Goal: Task Accomplishment & Management: Use online tool/utility

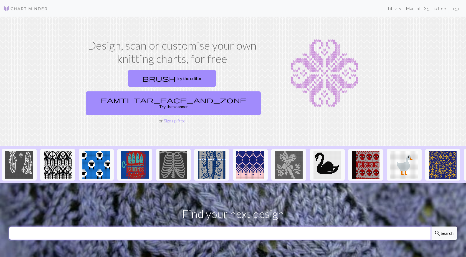
click at [197, 227] on input "text" at bounding box center [220, 233] width 422 height 13
type input "[PERSON_NAME]"
click at [430, 227] on button "search Search" at bounding box center [443, 233] width 27 height 13
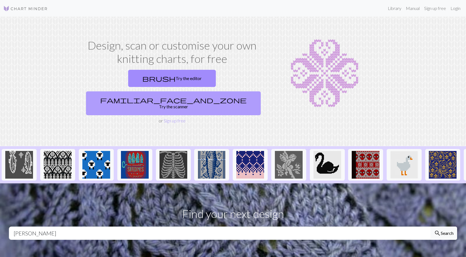
click at [195, 92] on link "familiar_face_and_zone Try the scanner" at bounding box center [173, 104] width 175 height 24
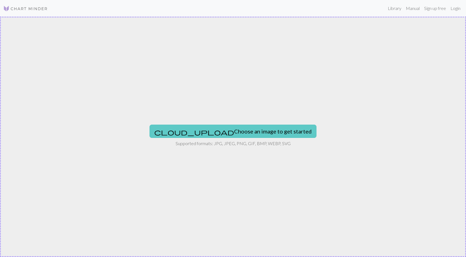
click at [219, 125] on button "cloud_upload Choose an image to get started" at bounding box center [233, 131] width 167 height 13
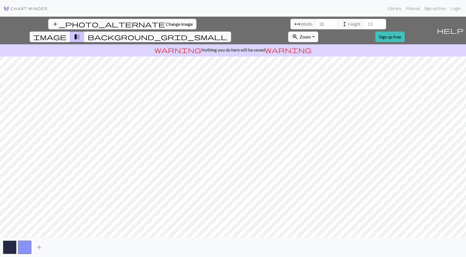
click at [39, 246] on span "add" at bounding box center [39, 248] width 7 height 8
click at [53, 247] on span "add" at bounding box center [54, 248] width 7 height 8
click at [69, 245] on span "add" at bounding box center [69, 248] width 7 height 8
click at [69, 245] on button "button" at bounding box center [69, 247] width 13 height 13
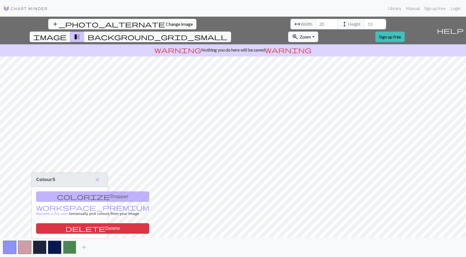
click at [70, 243] on button "button" at bounding box center [69, 247] width 13 height 13
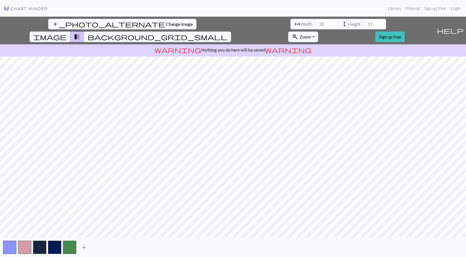
click at [81, 249] on span "add" at bounding box center [84, 248] width 7 height 8
click at [83, 248] on button "button" at bounding box center [84, 247] width 13 height 13
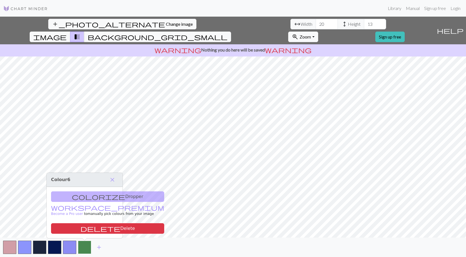
click at [83, 248] on button "button" at bounding box center [84, 247] width 13 height 13
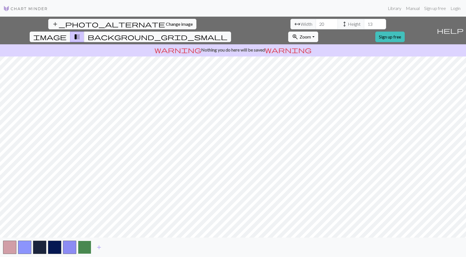
click at [87, 248] on button "button" at bounding box center [84, 247] width 13 height 13
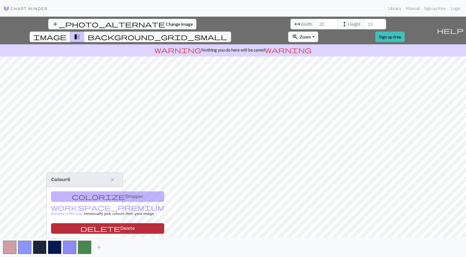
click at [87, 231] on button "delete Delete" at bounding box center [107, 229] width 113 height 11
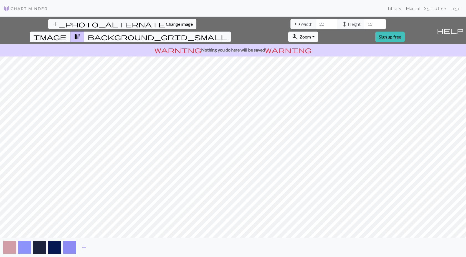
click at [73, 248] on button "button" at bounding box center [69, 247] width 13 height 13
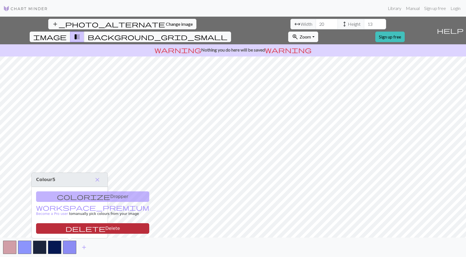
click at [69, 231] on button "delete Delete" at bounding box center [92, 229] width 113 height 11
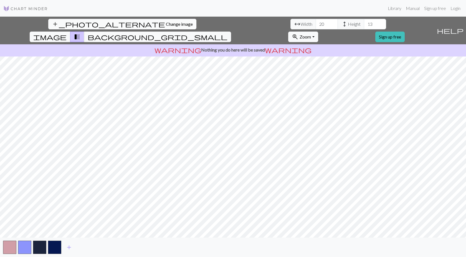
click at [48, 27] on button "add_photo_alternate Change image" at bounding box center [122, 24] width 148 height 11
click at [316, 24] on input "21" at bounding box center [327, 24] width 22 height 11
click at [316, 24] on input "22" at bounding box center [327, 24] width 22 height 11
click at [316, 24] on input "23" at bounding box center [327, 24] width 22 height 11
click at [316, 24] on input "24" at bounding box center [327, 24] width 22 height 11
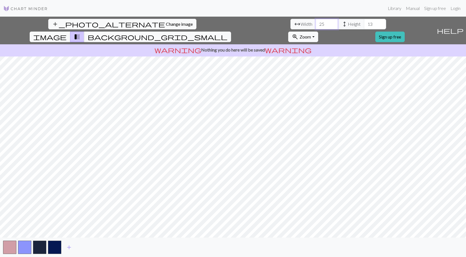
click at [316, 24] on input "25" at bounding box center [327, 24] width 22 height 11
click at [316, 24] on input "26" at bounding box center [327, 24] width 22 height 11
click at [316, 24] on input "27" at bounding box center [327, 24] width 22 height 11
click at [316, 24] on input "28" at bounding box center [327, 24] width 22 height 11
click at [316, 24] on input "29" at bounding box center [327, 24] width 22 height 11
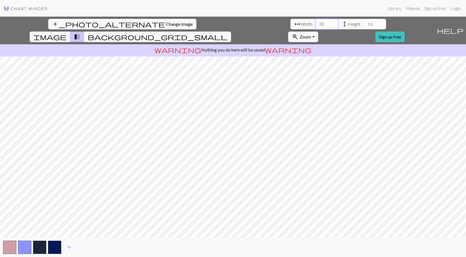
click at [316, 24] on input "30" at bounding box center [327, 24] width 22 height 11
click at [316, 24] on input "31" at bounding box center [327, 24] width 22 height 11
click at [316, 24] on input "32" at bounding box center [327, 24] width 22 height 11
click at [316, 24] on input "33" at bounding box center [327, 24] width 22 height 11
click at [316, 24] on input "34" at bounding box center [327, 24] width 22 height 11
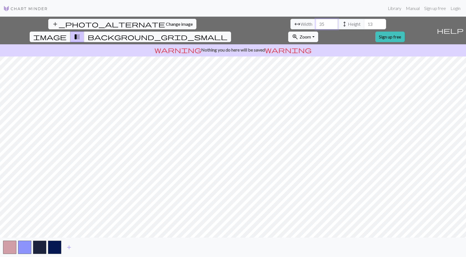
click at [316, 24] on input "35" at bounding box center [327, 24] width 22 height 11
click at [316, 24] on input "36" at bounding box center [327, 24] width 22 height 11
click at [316, 24] on input "37" at bounding box center [327, 24] width 22 height 11
click at [316, 24] on input "38" at bounding box center [327, 24] width 22 height 11
click at [316, 26] on input "37" at bounding box center [327, 24] width 22 height 11
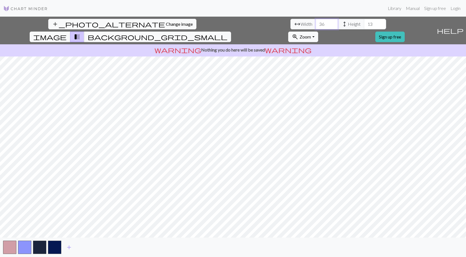
click at [316, 26] on input "36" at bounding box center [327, 24] width 22 height 11
click at [316, 26] on input "35" at bounding box center [327, 24] width 22 height 11
click at [316, 26] on input "34" at bounding box center [327, 24] width 22 height 11
click at [316, 26] on input "33" at bounding box center [327, 24] width 22 height 11
type input "34"
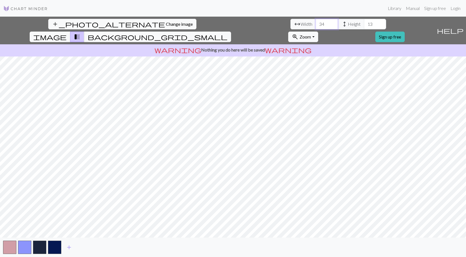
click at [316, 22] on input "34" at bounding box center [327, 24] width 22 height 11
click at [364, 22] on input "14" at bounding box center [375, 24] width 22 height 11
click at [364, 22] on input "15" at bounding box center [375, 24] width 22 height 11
click at [364, 22] on input "16" at bounding box center [375, 24] width 22 height 11
click at [364, 22] on input "17" at bounding box center [375, 24] width 22 height 11
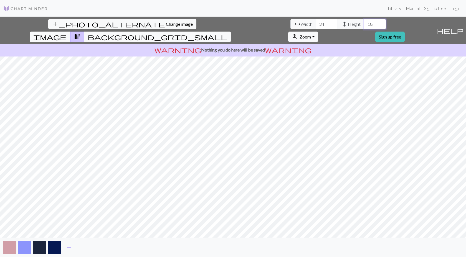
click at [364, 22] on input "18" at bounding box center [375, 24] width 22 height 11
click at [364, 22] on input "19" at bounding box center [375, 24] width 22 height 11
click at [364, 22] on input "20" at bounding box center [375, 24] width 22 height 11
click at [364, 22] on input "21" at bounding box center [375, 24] width 22 height 11
click at [364, 22] on input "22" at bounding box center [375, 24] width 22 height 11
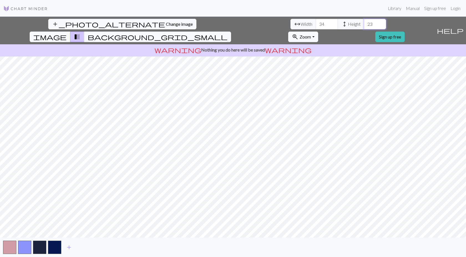
click at [364, 22] on input "23" at bounding box center [375, 24] width 22 height 11
click at [364, 22] on input "24" at bounding box center [375, 24] width 22 height 11
click at [364, 22] on input "25" at bounding box center [375, 24] width 22 height 11
click at [364, 22] on input "26" at bounding box center [375, 24] width 22 height 11
click at [364, 22] on input "27" at bounding box center [375, 24] width 22 height 11
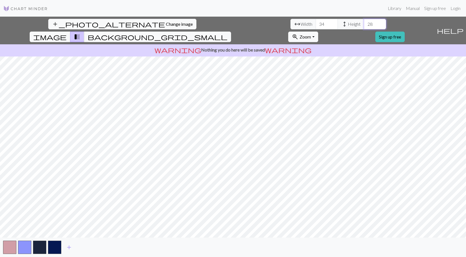
click at [364, 22] on input "28" at bounding box center [375, 24] width 22 height 11
click at [364, 22] on input "29" at bounding box center [375, 24] width 22 height 11
click at [364, 27] on input "28" at bounding box center [375, 24] width 22 height 11
click at [364, 27] on input "27" at bounding box center [375, 24] width 22 height 11
type input "26"
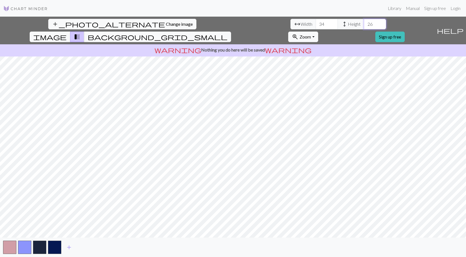
click at [364, 27] on input "26" at bounding box center [375, 24] width 22 height 11
click at [70, 32] on button "image" at bounding box center [50, 37] width 41 height 11
click at [227, 33] on span "background_grid_small" at bounding box center [158, 37] width 140 height 8
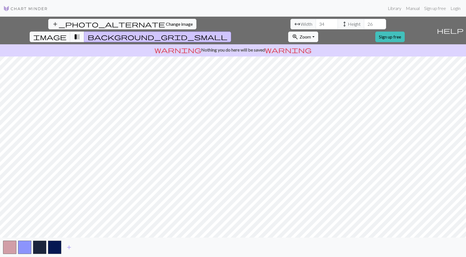
click at [80, 33] on span "transition_fade" at bounding box center [77, 37] width 7 height 8
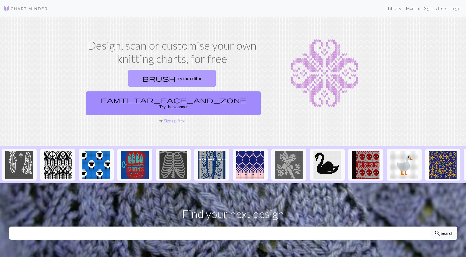
click at [128, 73] on link "brush Try the editor" at bounding box center [172, 78] width 88 height 17
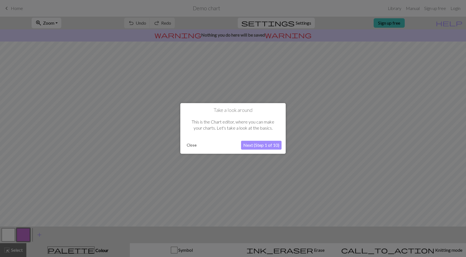
click at [260, 145] on button "Next (Step 1 of 10)" at bounding box center [261, 145] width 40 height 9
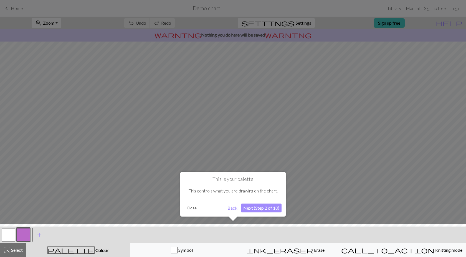
click at [258, 207] on button "Next (Step 2 of 10)" at bounding box center [261, 208] width 40 height 9
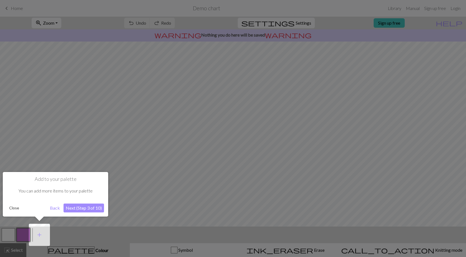
click at [78, 208] on button "Next (Step 3 of 10)" at bounding box center [84, 208] width 40 height 9
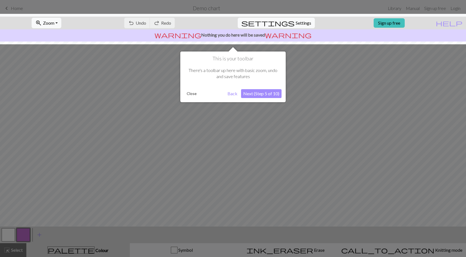
click at [269, 93] on button "Next (Step 5 of 10)" at bounding box center [261, 93] width 40 height 9
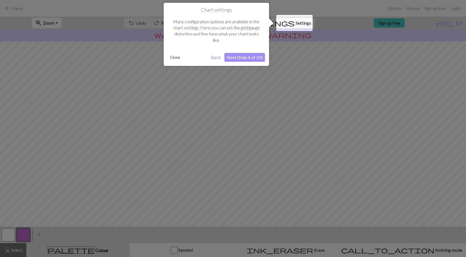
click at [247, 58] on button "Next (Step 6 of 10)" at bounding box center [244, 57] width 40 height 9
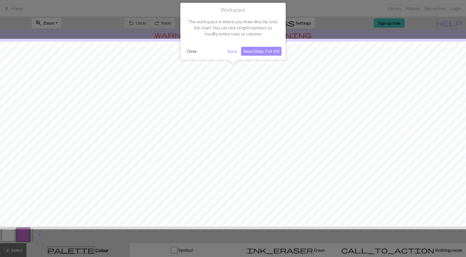
click at [260, 49] on button "Next (Step 7 of 10)" at bounding box center [261, 51] width 40 height 9
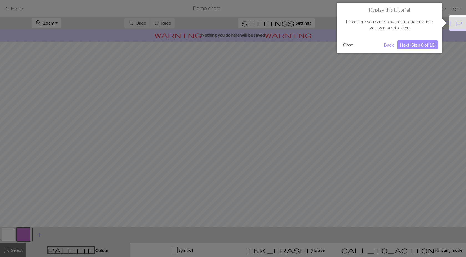
click at [417, 45] on button "Next (Step 8 of 10)" at bounding box center [417, 44] width 40 height 9
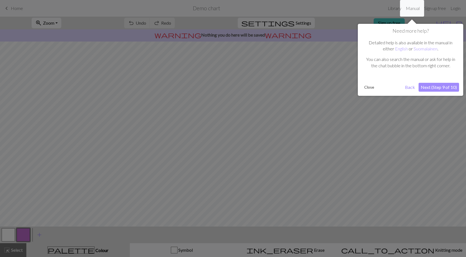
click at [440, 90] on button "Next (Step 9 of 10)" at bounding box center [439, 87] width 40 height 9
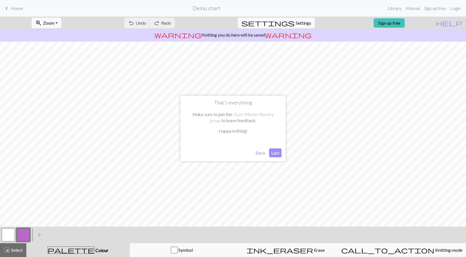
click at [275, 151] on button "Last" at bounding box center [275, 153] width 12 height 9
click at [296, 24] on span "Settings" at bounding box center [304, 23] width 16 height 7
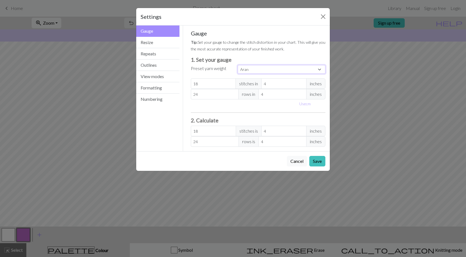
click at [247, 69] on select "Custom Square Lace Light Fingering Fingering Sport Double knit Worsted Aran Bul…" at bounding box center [282, 69] width 88 height 9
select select "worsted"
click at [238, 65] on select "Custom Square Lace Light Fingering Fingering Sport Double knit Worsted Aran Bul…" at bounding box center [282, 69] width 88 height 9
type input "20"
type input "26"
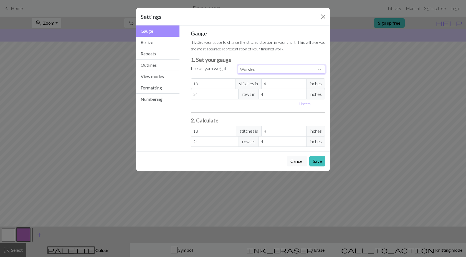
type input "20"
type input "26"
click at [151, 42] on button "Resize" at bounding box center [157, 42] width 43 height 11
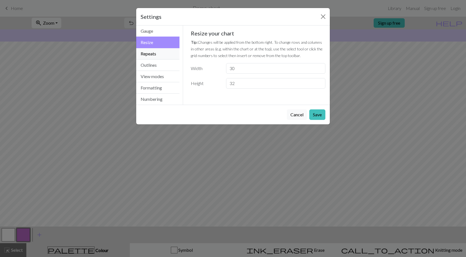
click at [153, 51] on button "Repeats" at bounding box center [157, 53] width 43 height 11
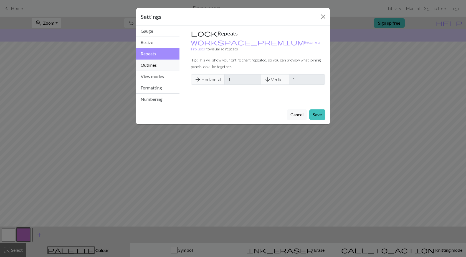
click at [158, 63] on button "Outlines" at bounding box center [157, 65] width 43 height 11
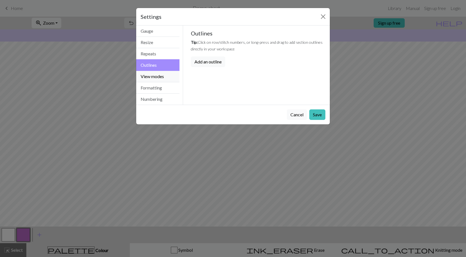
click at [158, 75] on button "View modes" at bounding box center [157, 76] width 43 height 11
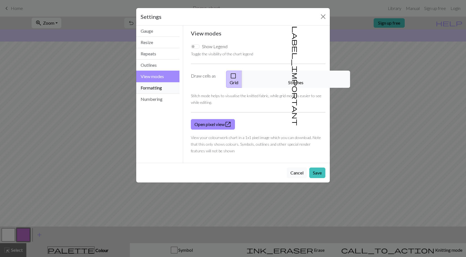
click at [155, 88] on button "Formatting" at bounding box center [157, 87] width 43 height 11
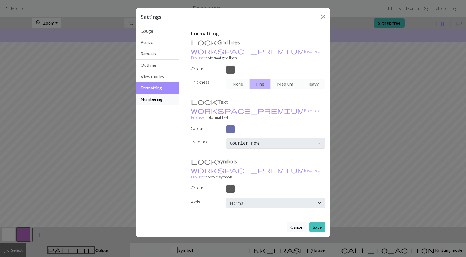
click at [163, 101] on button "Numbering" at bounding box center [157, 99] width 43 height 11
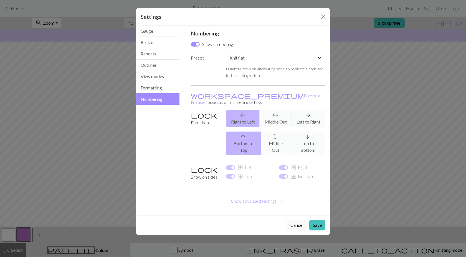
click at [292, 66] on div "Numbers rows on alternating sides, to replicate a back-and-forth knitting patte…" at bounding box center [275, 71] width 99 height 13
click at [285, 57] on select "Custom Knit flat Knit in the round Lace knitting Cross stitch" at bounding box center [275, 58] width 99 height 11
click at [226, 53] on select "Custom Knit flat Knit in the round Lace knitting Cross stitch" at bounding box center [275, 58] width 99 height 11
click at [319, 220] on button "Save" at bounding box center [317, 225] width 16 height 11
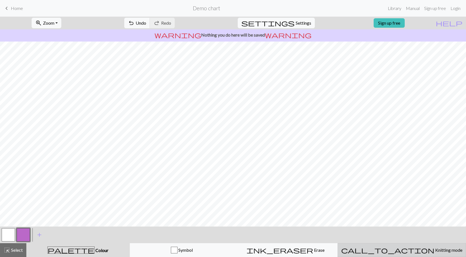
click at [461, 253] on div "call_to_action Knitting mode Knitting mode" at bounding box center [401, 250] width 121 height 7
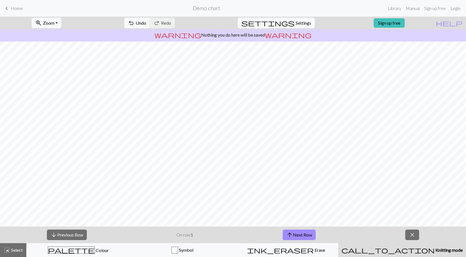
click at [461, 253] on div "call_to_action Knitting mode Knitting mode" at bounding box center [401, 250] width 121 height 7
click at [417, 235] on button "close" at bounding box center [412, 235] width 14 height 11
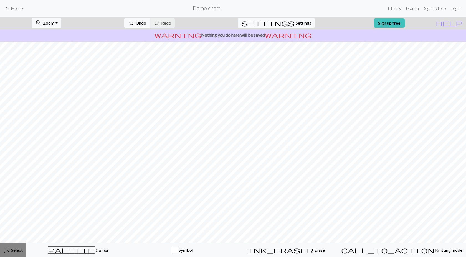
click at [19, 250] on span "Select" at bounding box center [16, 250] width 12 height 5
click at [17, 251] on span "Select" at bounding box center [16, 250] width 12 height 5
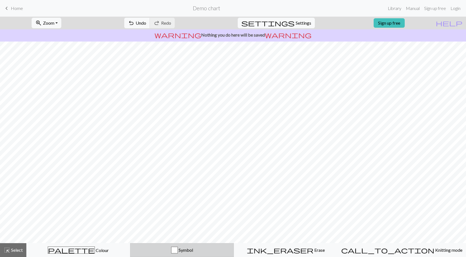
click at [190, 254] on button "Symbol" at bounding box center [182, 251] width 104 height 14
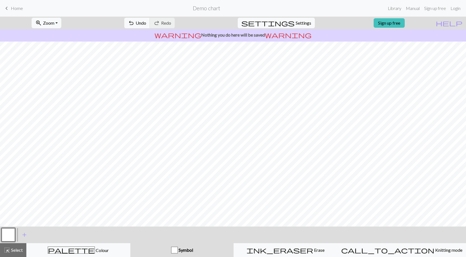
click at [190, 254] on button "Symbol" at bounding box center [181, 251] width 103 height 14
click at [120, 248] on div "palette Colour Colour" at bounding box center [78, 250] width 97 height 7
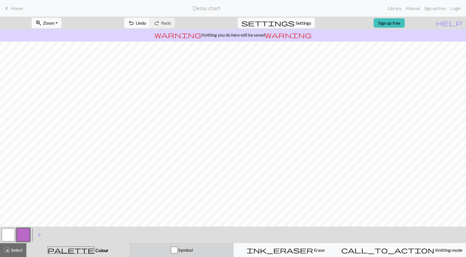
click at [165, 249] on div "Symbol" at bounding box center [181, 250] width 97 height 7
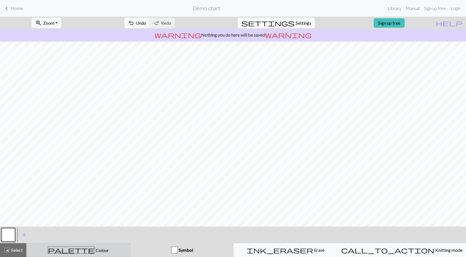
click at [107, 252] on div "palette Colour Colour" at bounding box center [78, 250] width 97 height 7
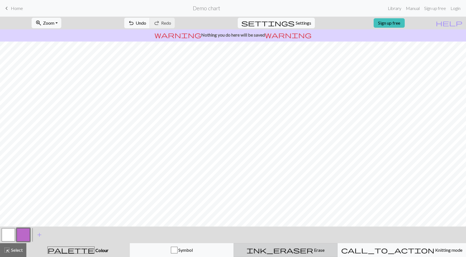
click at [296, 249] on span "ink_eraser" at bounding box center [280, 251] width 67 height 8
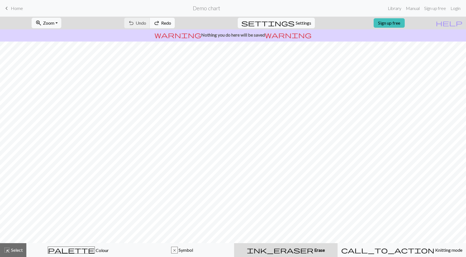
click at [171, 24] on span "Redo" at bounding box center [166, 22] width 10 height 5
click at [18, 252] on span "Select" at bounding box center [16, 250] width 12 height 5
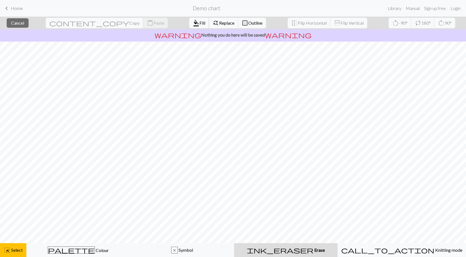
click at [189, 27] on button "format_color_fill Fill" at bounding box center [199, 23] width 20 height 11
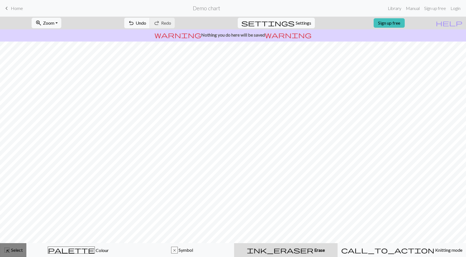
click at [9, 251] on span "highlight_alt" at bounding box center [7, 251] width 7 height 8
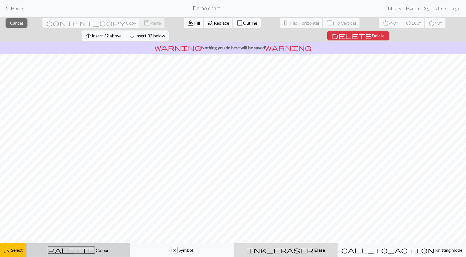
click at [89, 248] on div "palette Colour Colour" at bounding box center [78, 250] width 97 height 7
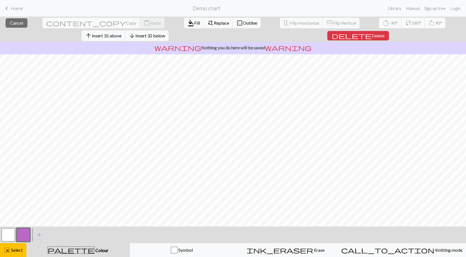
click at [7, 237] on button "button" at bounding box center [8, 235] width 13 height 13
click at [194, 24] on span "Fill" at bounding box center [197, 22] width 6 height 5
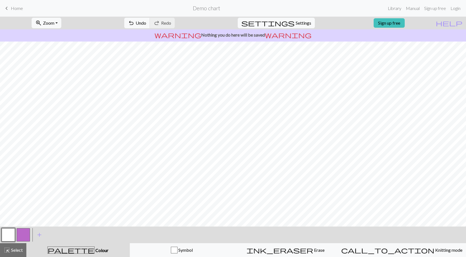
click at [27, 231] on button "button" at bounding box center [23, 235] width 13 height 13
click at [23, 234] on button "button" at bounding box center [23, 235] width 13 height 13
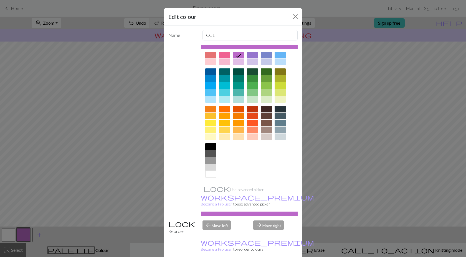
scroll to position [0, 0]
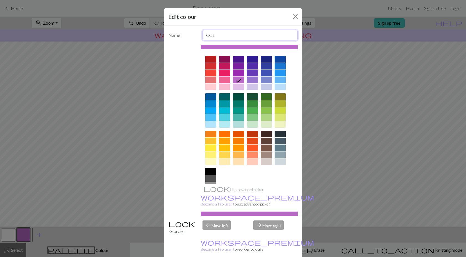
click at [242, 32] on input "CC1" at bounding box center [249, 35] width 95 height 11
click at [241, 33] on input "CC1" at bounding box center [249, 35] width 95 height 11
click at [243, 33] on input "CC1" at bounding box center [249, 35] width 95 height 11
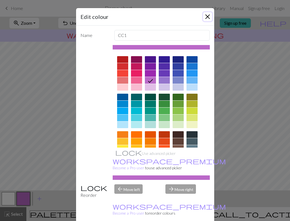
click at [211, 13] on button "Close" at bounding box center [207, 16] width 9 height 9
